Goal: Navigation & Orientation: Find specific page/section

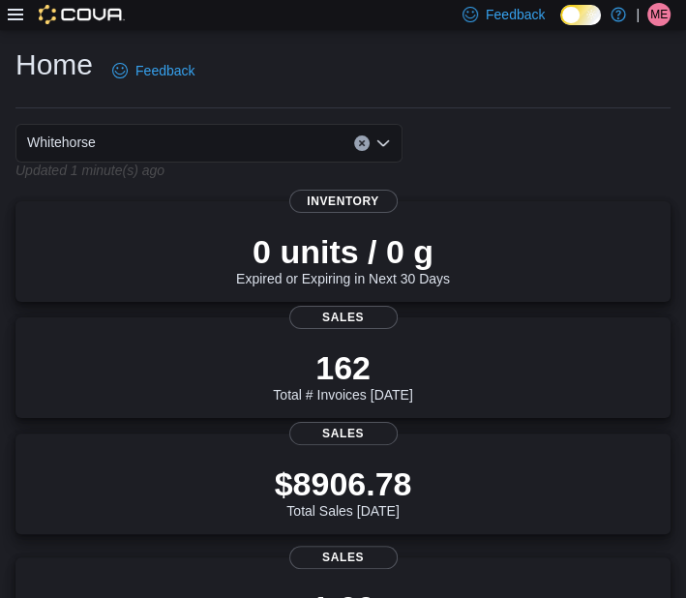
click at [656, 12] on span "ME" at bounding box center [658, 14] width 17 height 23
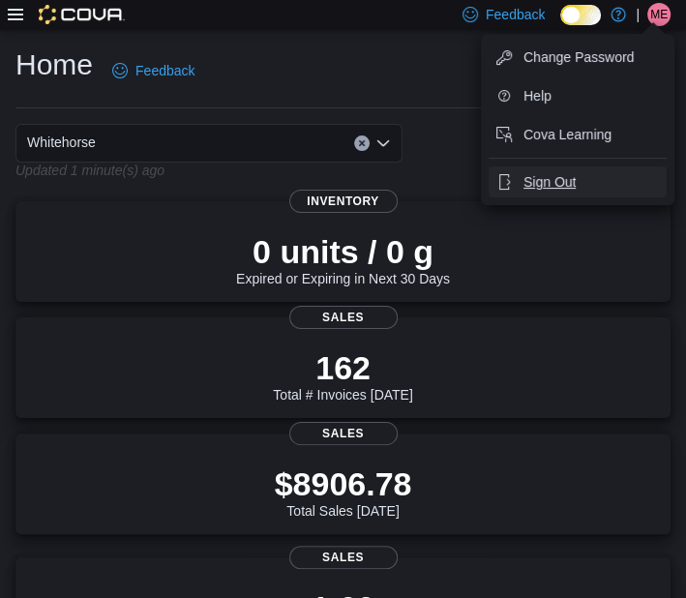
click at [563, 176] on span "Sign Out" at bounding box center [549, 181] width 52 height 19
